Goal: Navigation & Orientation: Understand site structure

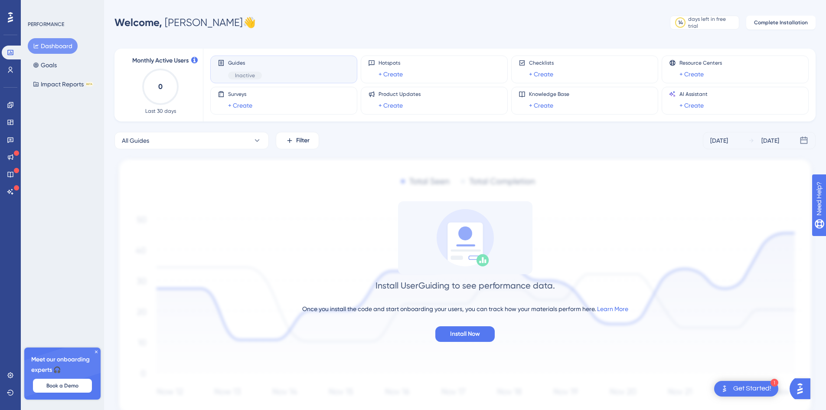
click at [249, 76] on span "Inactive" at bounding box center [245, 75] width 20 height 7
click at [760, 386] on div "Get Started!" at bounding box center [752, 389] width 38 height 10
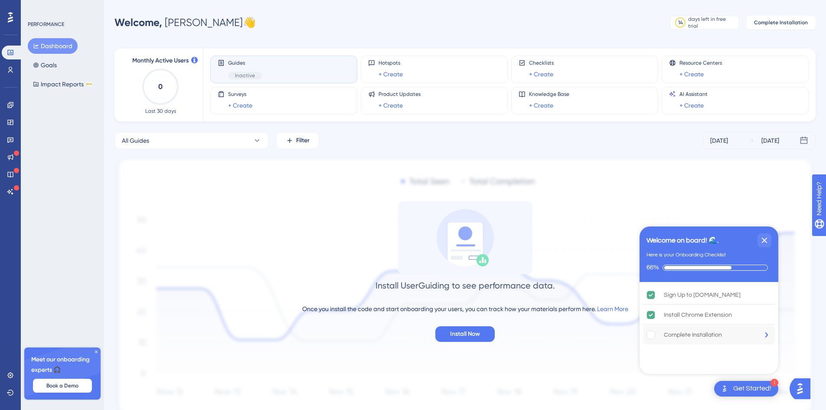
click at [704, 335] on div "Complete Installation" at bounding box center [693, 334] width 58 height 10
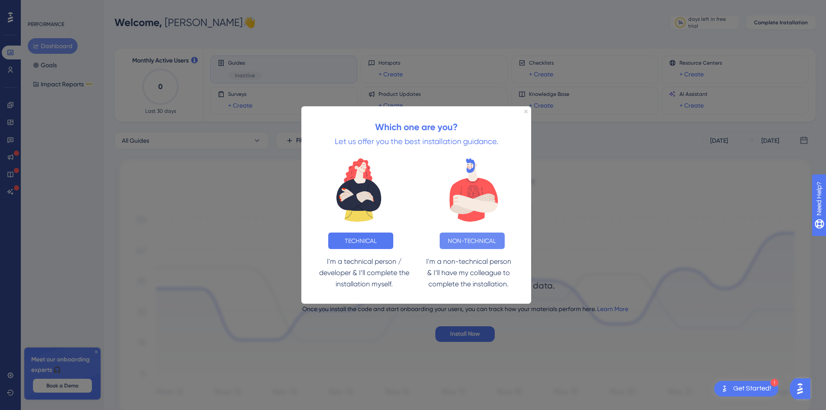
click at [482, 247] on button "NON-TECHNICAL" at bounding box center [472, 240] width 65 height 16
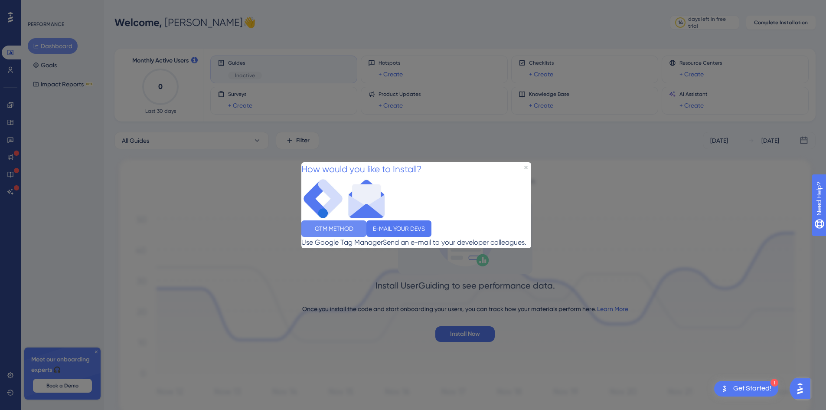
click at [362, 227] on button "GTM METHOD" at bounding box center [333, 228] width 65 height 16
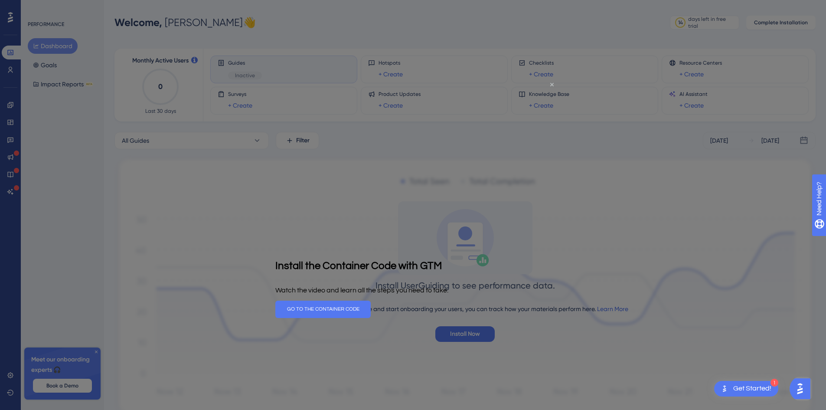
click at [553, 85] on icon "Close Preview" at bounding box center [551, 84] width 3 height 3
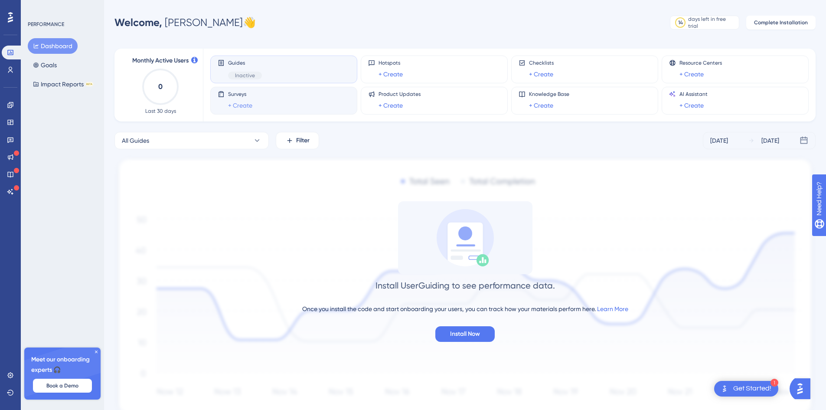
click at [244, 106] on link "+ Create" at bounding box center [240, 105] width 24 height 10
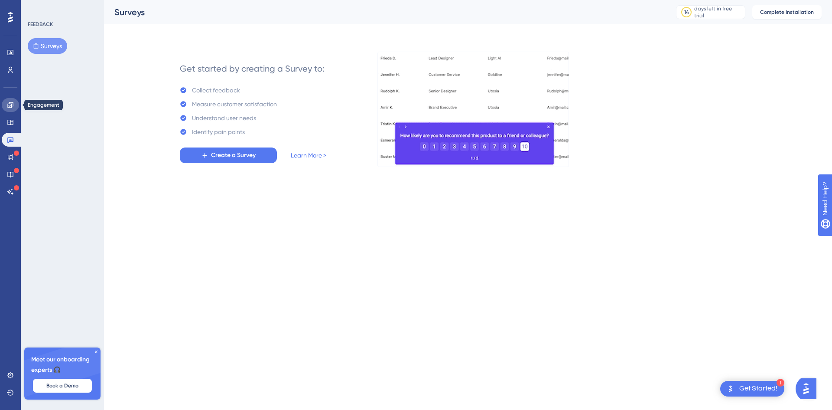
click at [11, 108] on icon at bounding box center [10, 105] width 6 height 6
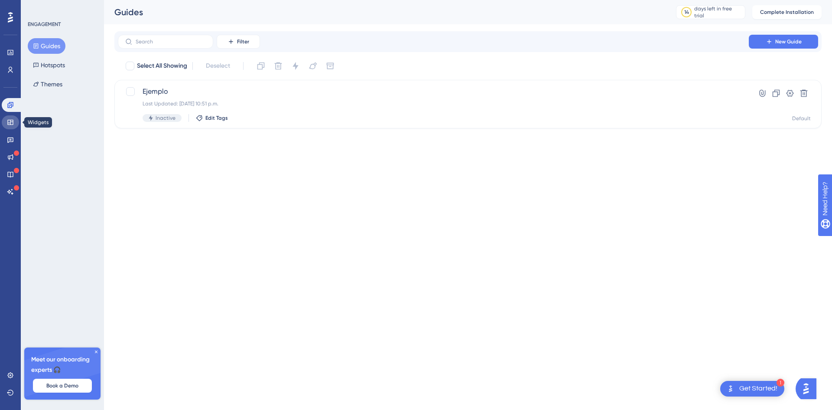
click at [14, 125] on link at bounding box center [10, 122] width 17 height 14
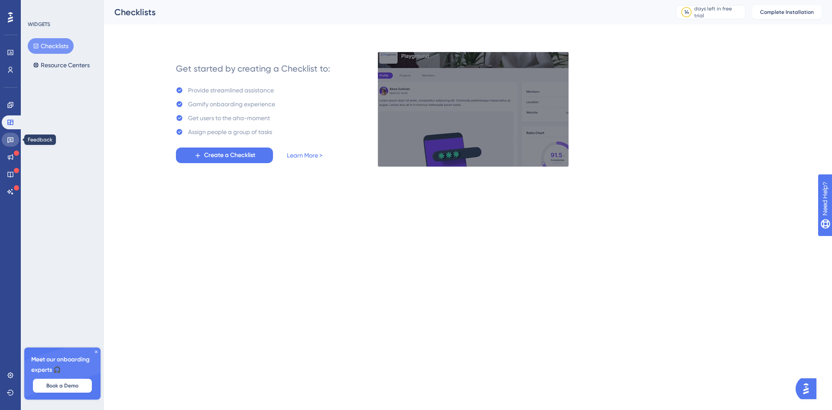
click at [13, 140] on icon at bounding box center [10, 139] width 7 height 7
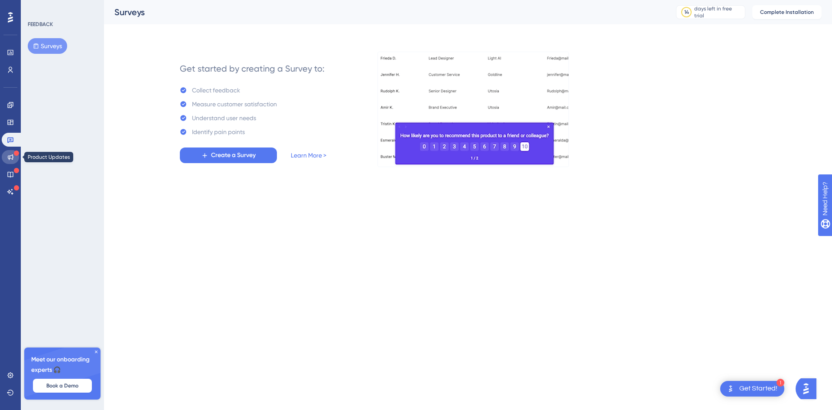
click at [13, 156] on icon at bounding box center [10, 156] width 7 height 7
